Goal: Information Seeking & Learning: Learn about a topic

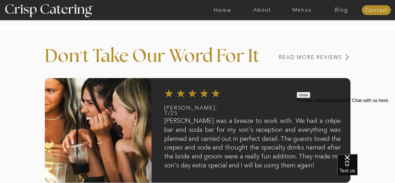
scroll to position [450, 0]
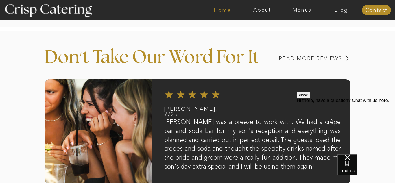
click at [217, 10] on nav "Home" at bounding box center [223, 10] width 40 height 6
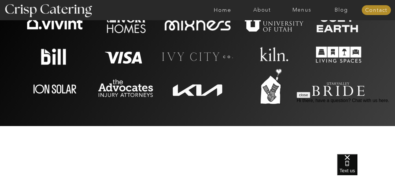
scroll to position [1253, 0]
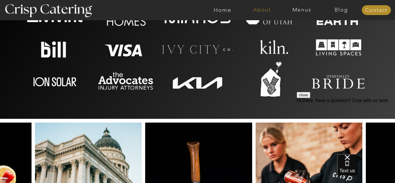
click at [264, 9] on nav "About" at bounding box center [262, 10] width 40 height 6
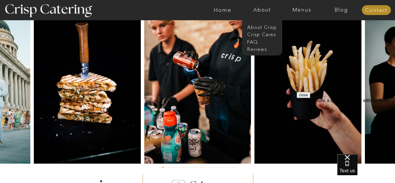
scroll to position [1373, 0]
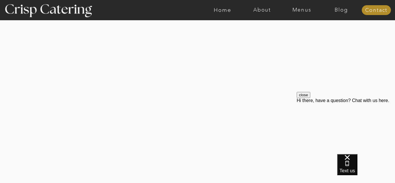
scroll to position [1180, 0]
click at [196, 179] on div at bounding box center [197, 106] width 337 height 192
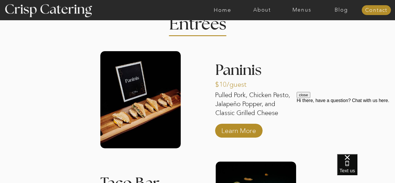
scroll to position [762, 0]
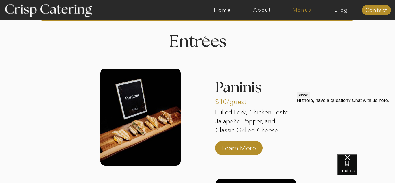
click at [298, 10] on nav "Menus" at bounding box center [302, 10] width 40 height 6
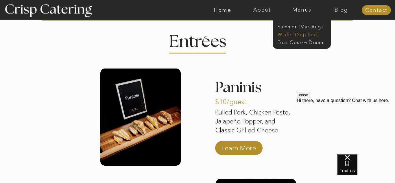
click at [294, 35] on nav "Winter (Sep-Feb)" at bounding box center [300, 33] width 47 height 5
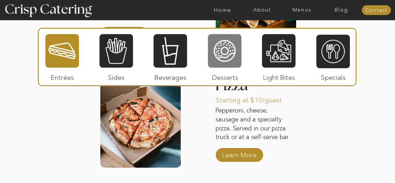
scroll to position [955, 0]
click at [227, 60] on div at bounding box center [225, 51] width 34 height 35
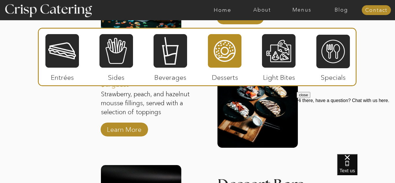
scroll to position [873, 0]
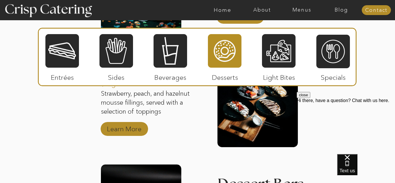
click at [142, 127] on p "Learn More" at bounding box center [124, 127] width 38 height 17
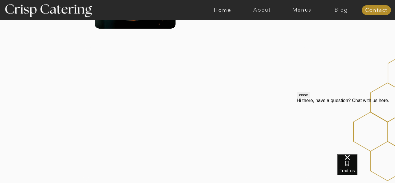
scroll to position [667, 0]
